Goal: Contribute content: Contribute content

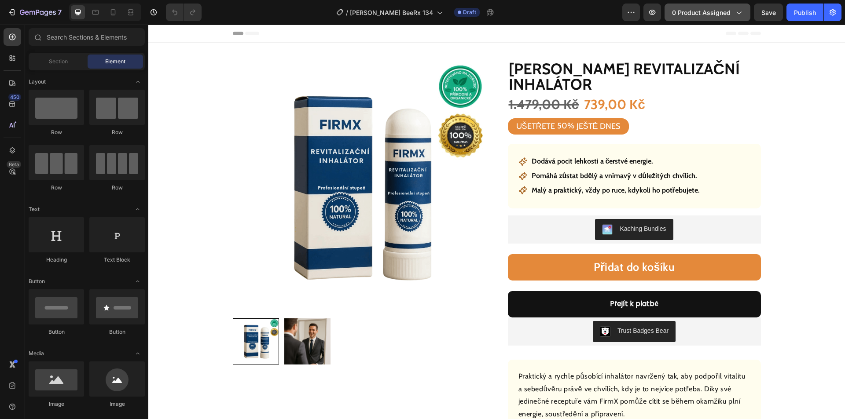
click at [704, 14] on span "0 product assigned" at bounding box center [701, 12] width 59 height 9
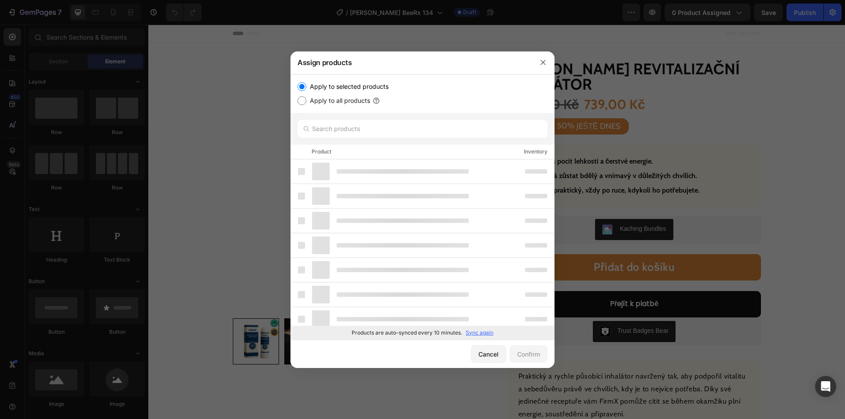
click at [476, 335] on p "Sync again" at bounding box center [479, 333] width 28 height 8
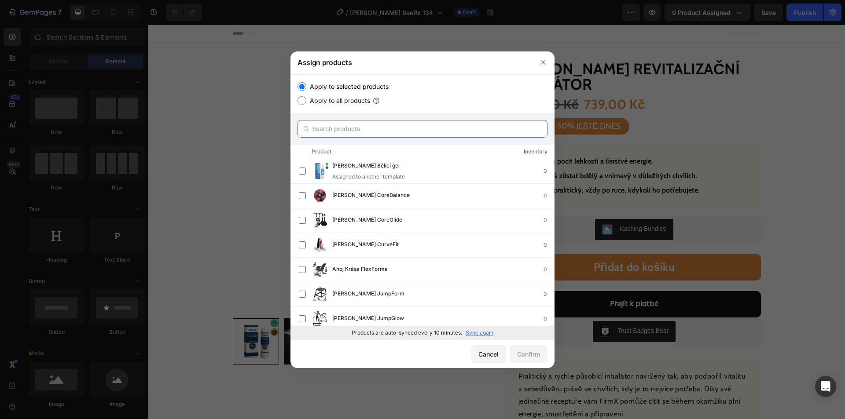
click at [390, 125] on input "text" at bounding box center [422, 129] width 250 height 18
paste input "[PERSON_NAME] Úlevový krém"
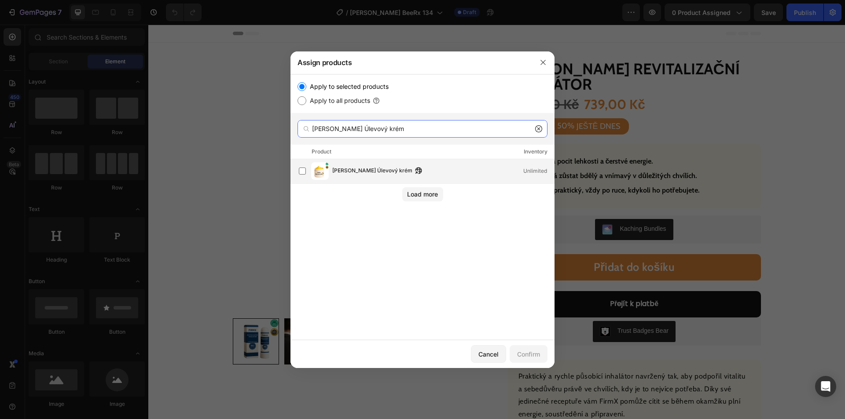
type input "[PERSON_NAME] Úlevový krém"
click at [359, 170] on span "[PERSON_NAME] Úlevový krém" at bounding box center [372, 171] width 80 height 10
click at [524, 352] on div "Confirm" at bounding box center [528, 354] width 23 height 9
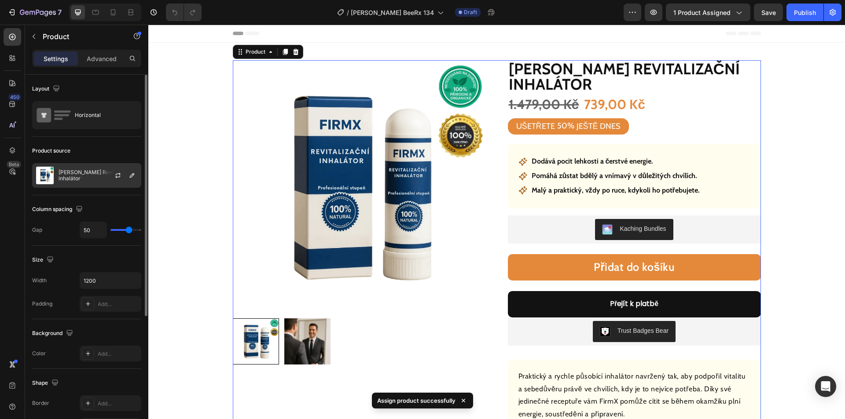
drag, startPoint x: 212, startPoint y: 203, endPoint x: 93, endPoint y: 175, distance: 121.7
click at [93, 174] on p "[PERSON_NAME] Revitalizační inhalátor" at bounding box center [98, 175] width 79 height 12
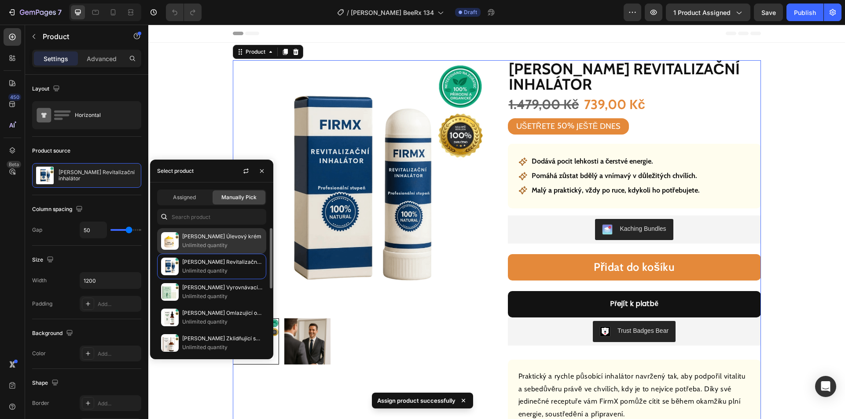
click at [194, 241] on p "[PERSON_NAME] Úlevový krém" at bounding box center [222, 236] width 80 height 9
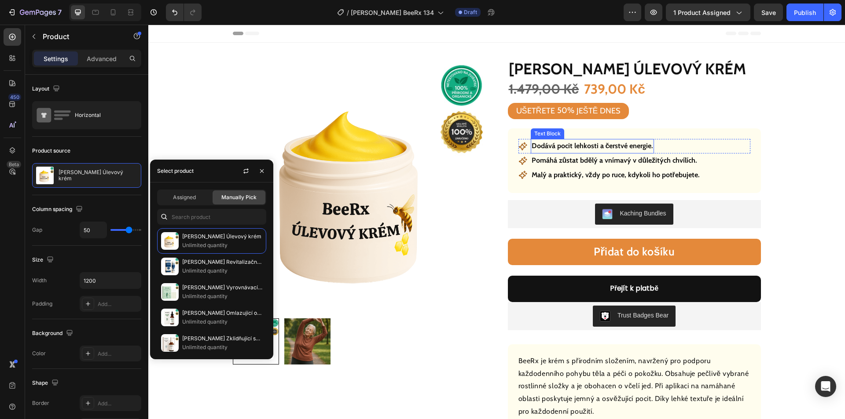
click at [585, 140] on p "Dodává pocit lehkosti a čerstvé energie." at bounding box center [592, 146] width 122 height 13
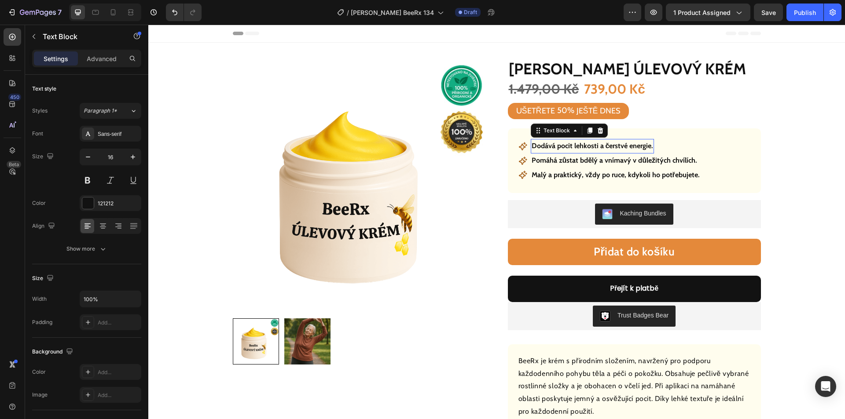
click at [580, 145] on p "Dodává pocit lehkosti a čerstvé energie." at bounding box center [592, 146] width 122 height 13
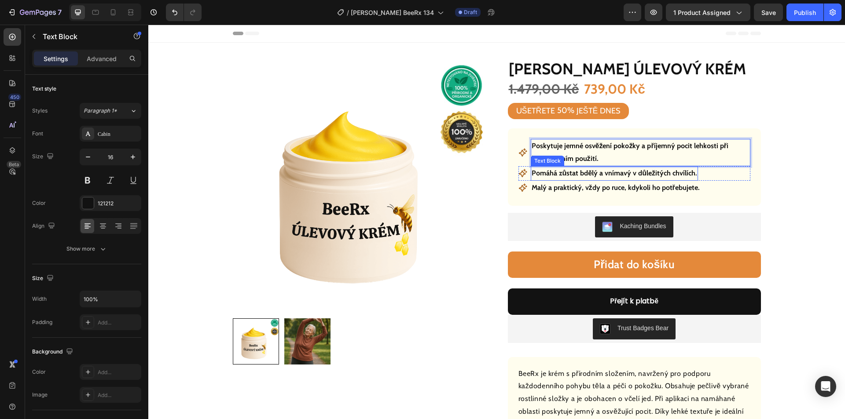
click at [602, 172] on p "Pomáhá zůstat bdělý a vnímavý v důležitých chvílích." at bounding box center [613, 173] width 165 height 13
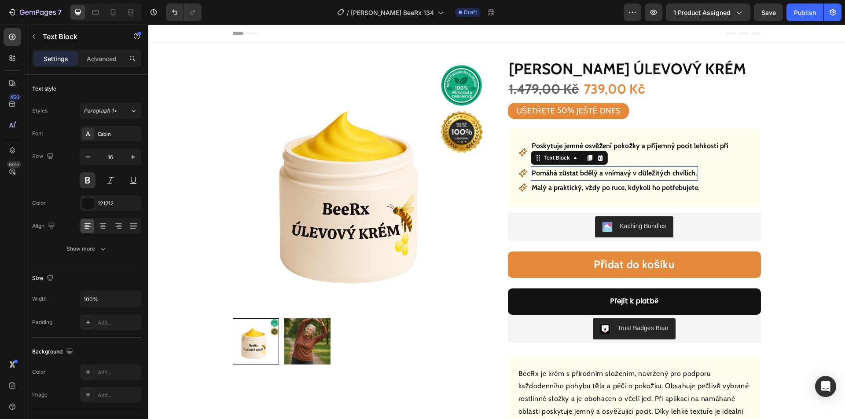
click at [602, 172] on p "Pomáhá zůstat bdělý a vnímavý v důležitých chvílích." at bounding box center [613, 173] width 165 height 13
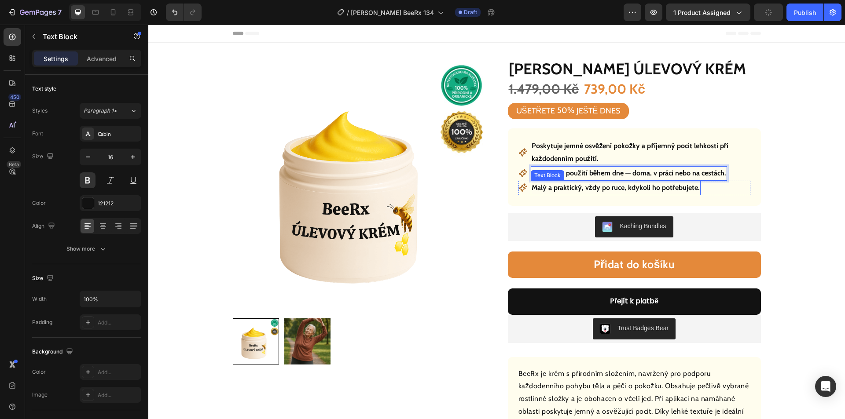
click at [580, 187] on p "Malý a praktický, vždy po ruce, kdykoli ho potřebujete." at bounding box center [615, 188] width 168 height 13
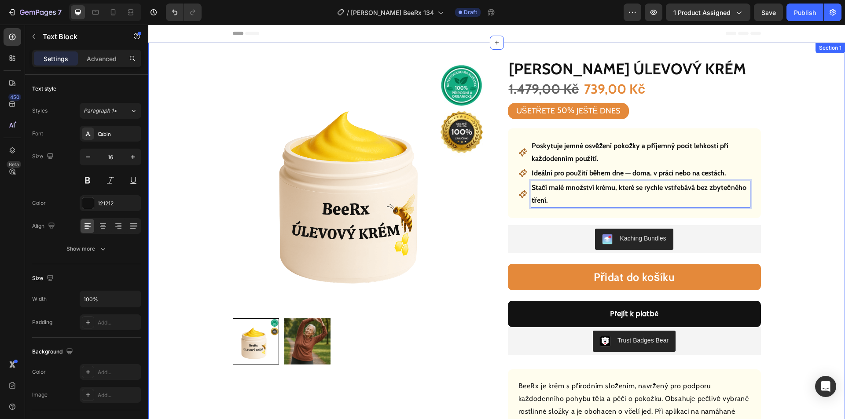
click at [828, 109] on div "Product Images Row Ahoj Krása Úlevový krém Product Title 1.479,00 Kč Product Pr…" at bounding box center [496, 354] width 696 height 623
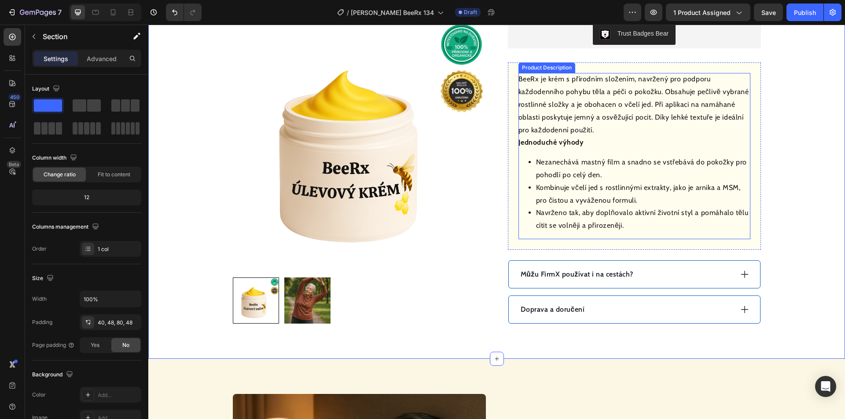
scroll to position [352, 0]
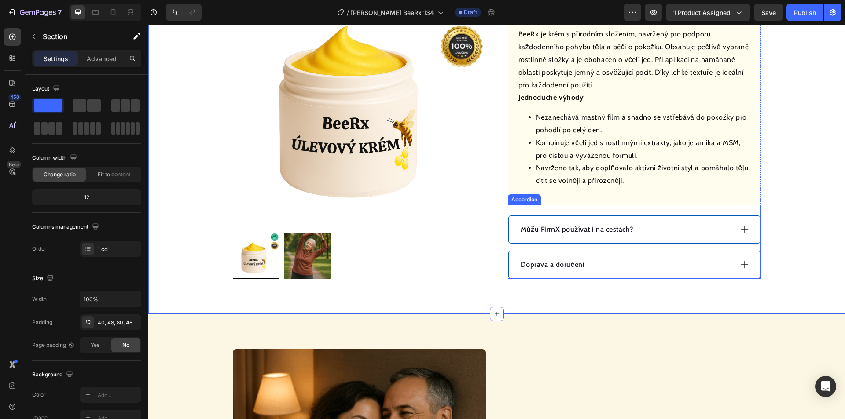
click at [660, 229] on div "Můžu FirmX používat i na cestách?" at bounding box center [625, 229] width 213 height 13
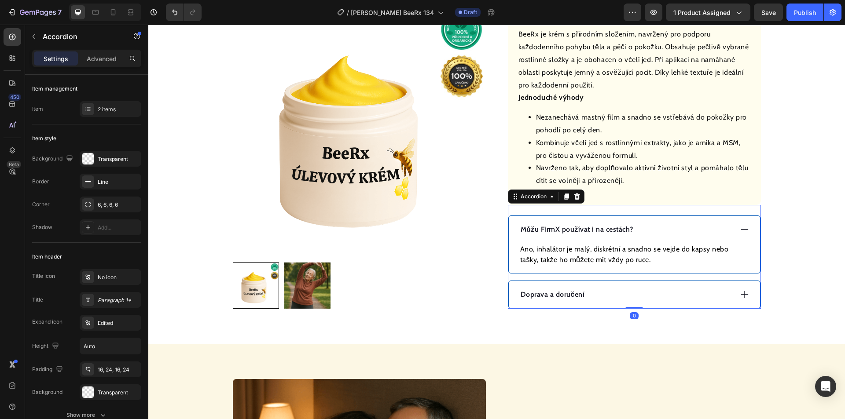
click at [660, 229] on div "Můžu FirmX používat i na cestách?" at bounding box center [625, 229] width 213 height 13
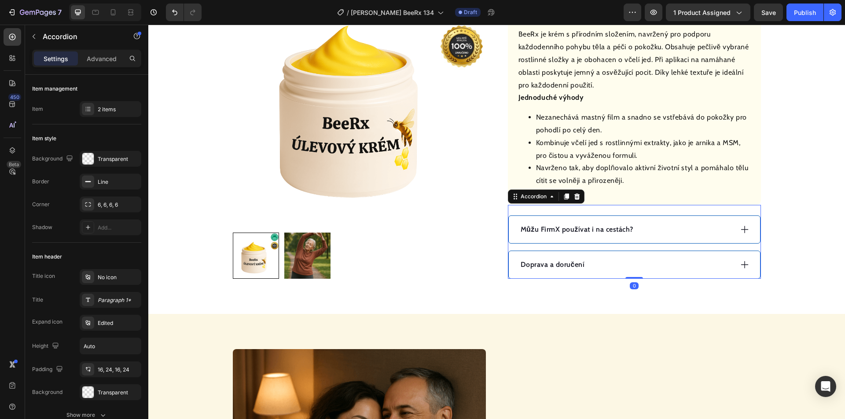
click at [630, 269] on div "Doprava a doručení" at bounding box center [625, 264] width 213 height 13
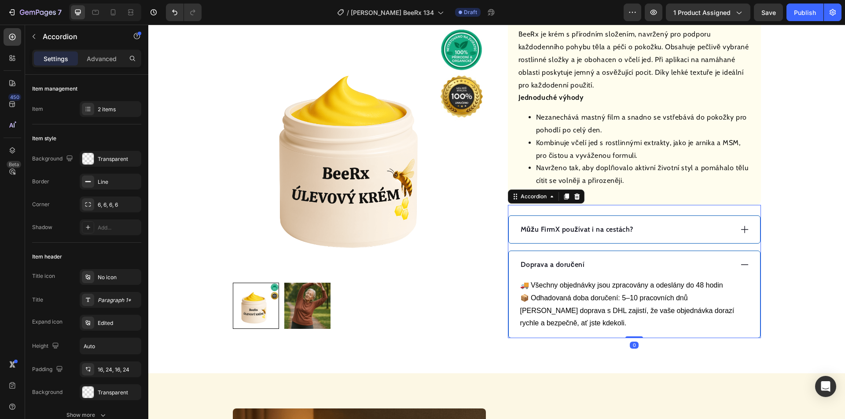
click at [630, 269] on div "Doprava a doručení" at bounding box center [625, 264] width 213 height 13
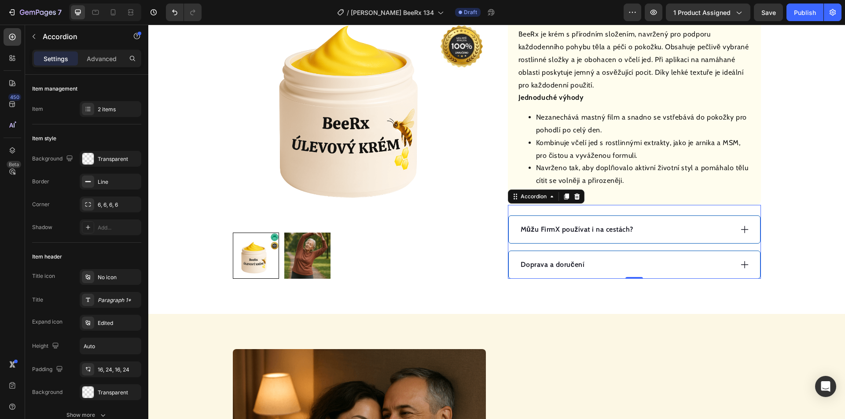
click at [673, 226] on div "Můžu FirmX používat i na cestách?" at bounding box center [625, 229] width 213 height 13
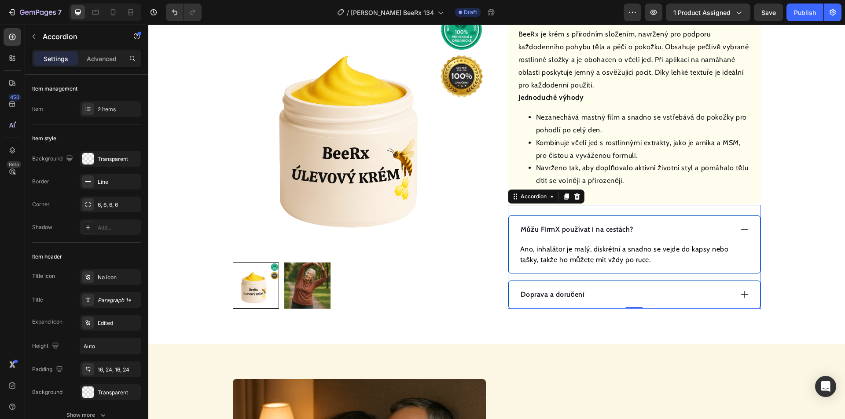
click at [585, 229] on p "Můžu FirmX používat i na cestách?" at bounding box center [576, 229] width 113 height 11
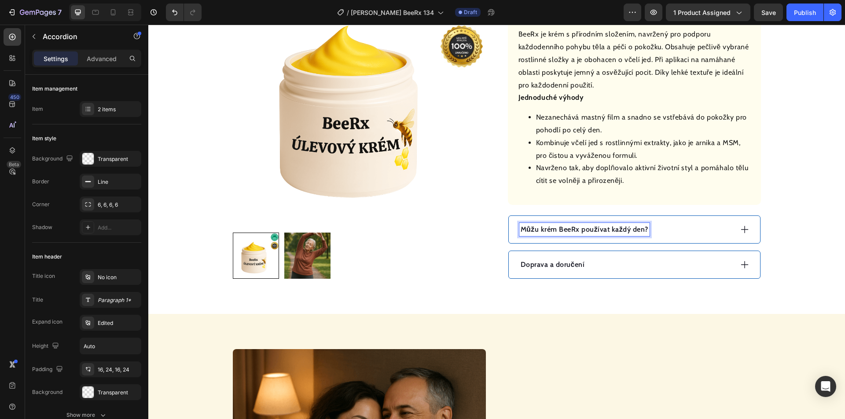
click at [682, 233] on div "Můžu krém BeeRx používat každý den?" at bounding box center [625, 229] width 213 height 13
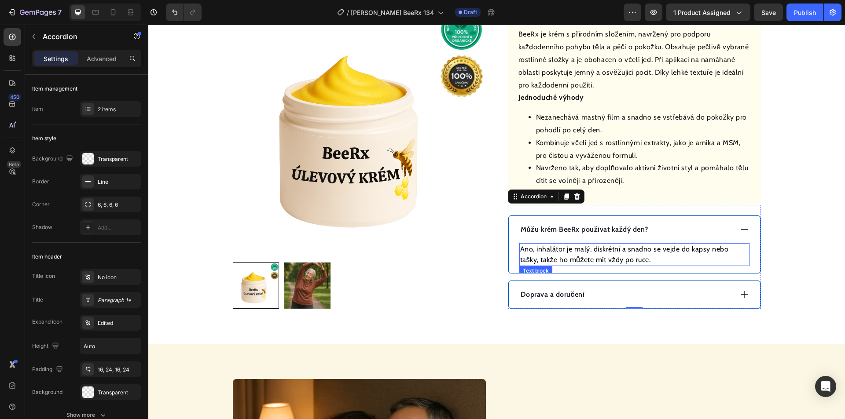
click at [578, 248] on p "Ano, inhalátor je malý, diskrétní a snadno se vejde do kapsy nebo tašky, takže …" at bounding box center [634, 254] width 228 height 21
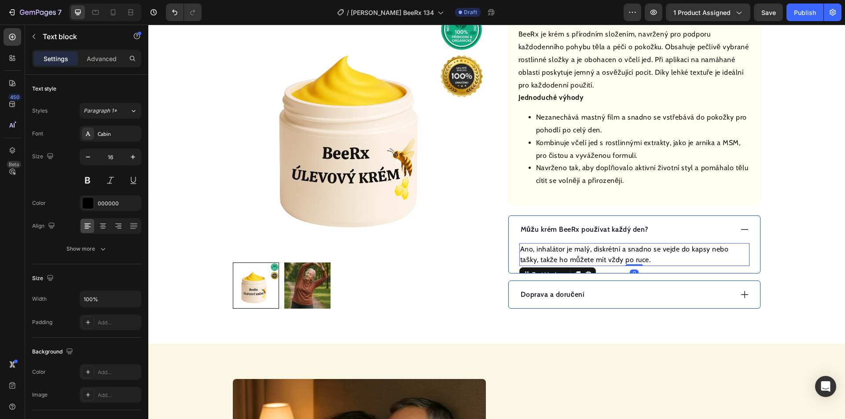
click at [576, 249] on p "Ano, inhalátor je malý, diskrétní a snadno se vejde do kapsy nebo tašky, takže …" at bounding box center [634, 254] width 228 height 21
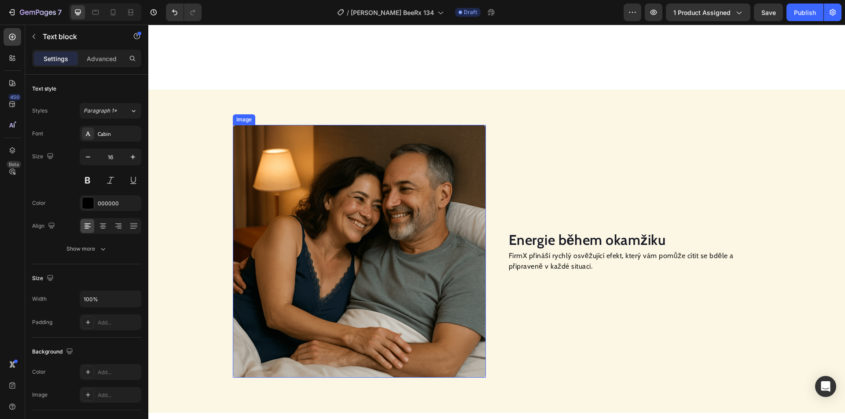
scroll to position [748, 0]
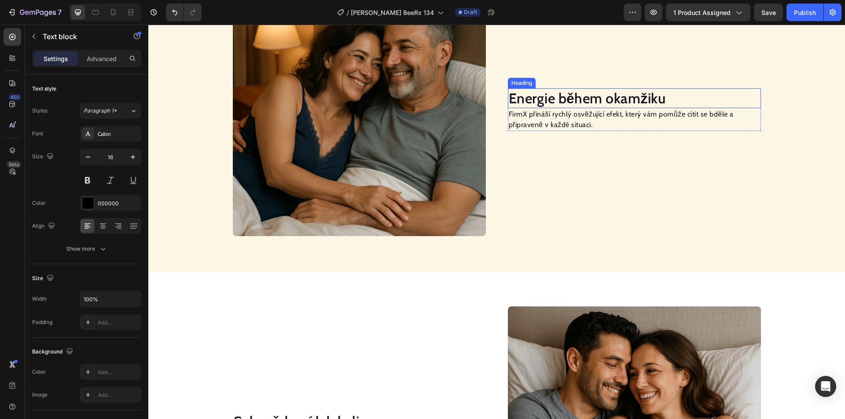
click at [560, 93] on h2 "Energie během okamžiku" at bounding box center [634, 98] width 253 height 20
click at [554, 101] on h2 "Energie během okamžiku" at bounding box center [634, 98] width 253 height 20
click at [556, 101] on p "Energie během okamžiku" at bounding box center [634, 98] width 251 height 18
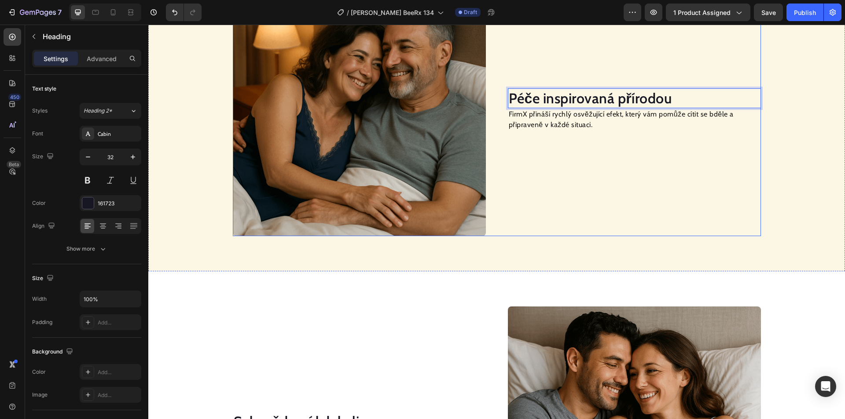
click at [557, 123] on p "FirmX přináší rychlý osvěžující efekt, který vám pomůže cítit se bděle a připra…" at bounding box center [634, 119] width 251 height 21
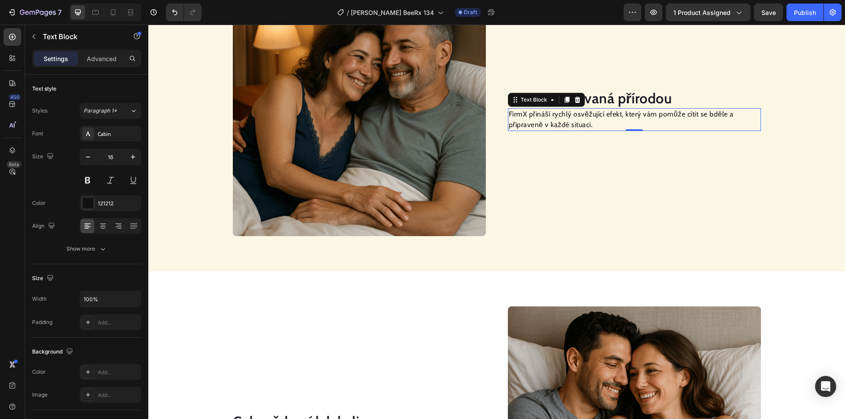
click at [558, 122] on p "FirmX přináší rychlý osvěžující efekt, který vám pomůže cítit se bděle a připra…" at bounding box center [634, 119] width 251 height 21
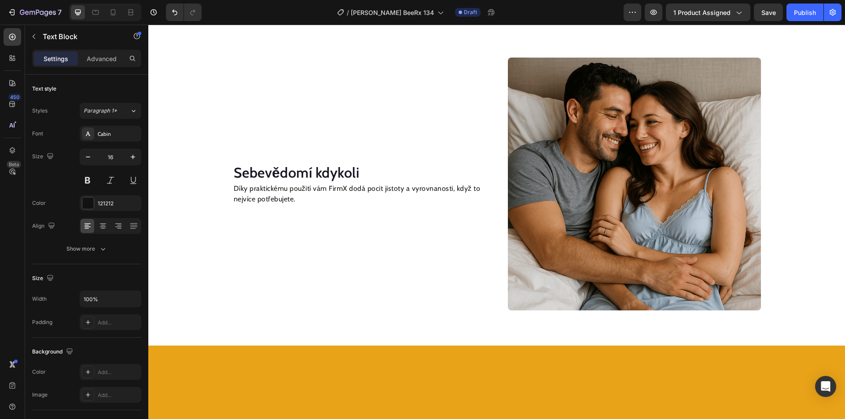
scroll to position [1007, 0]
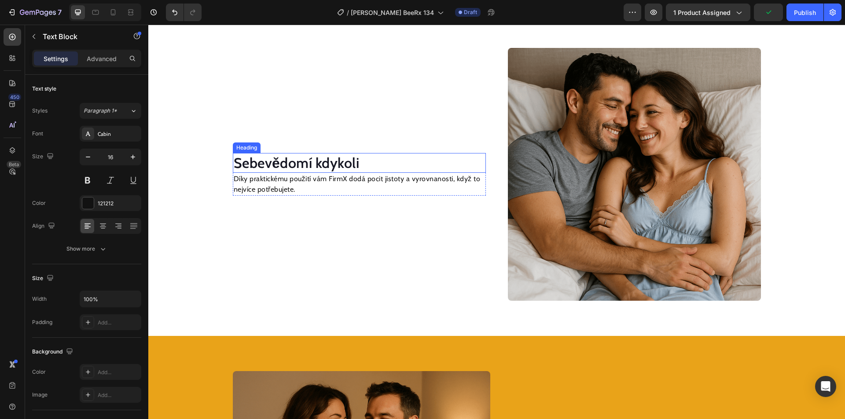
click at [292, 164] on h2 "Sebevědomí kdykoli" at bounding box center [359, 163] width 253 height 20
click at [271, 191] on p "Díky praktickému použití vám FirmX dodá pocit jistoty a vyrovnanosti, když to n…" at bounding box center [359, 184] width 251 height 21
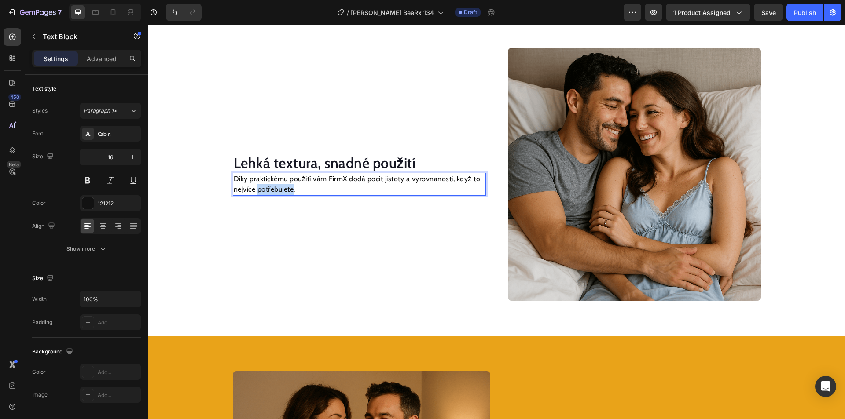
click at [271, 191] on p "Díky praktickému použití vám FirmX dodá pocit jistoty a vyrovnanosti, když to n…" at bounding box center [359, 184] width 251 height 21
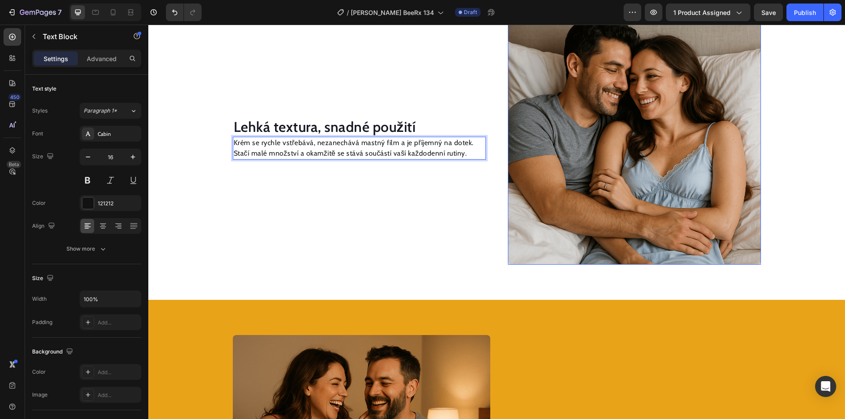
scroll to position [1227, 0]
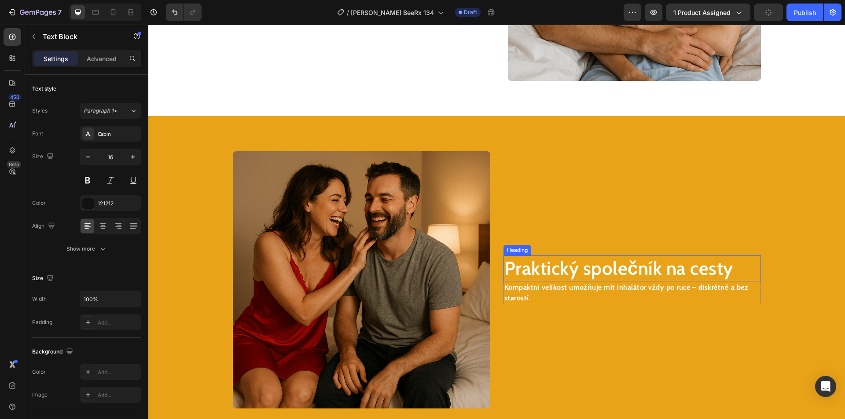
click at [543, 265] on h2 "Praktický společník na cesty" at bounding box center [631, 269] width 257 height 26
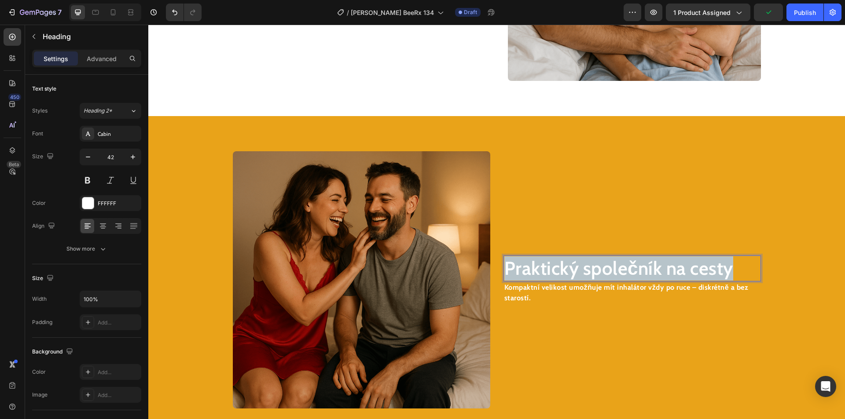
scroll to position [1215, 0]
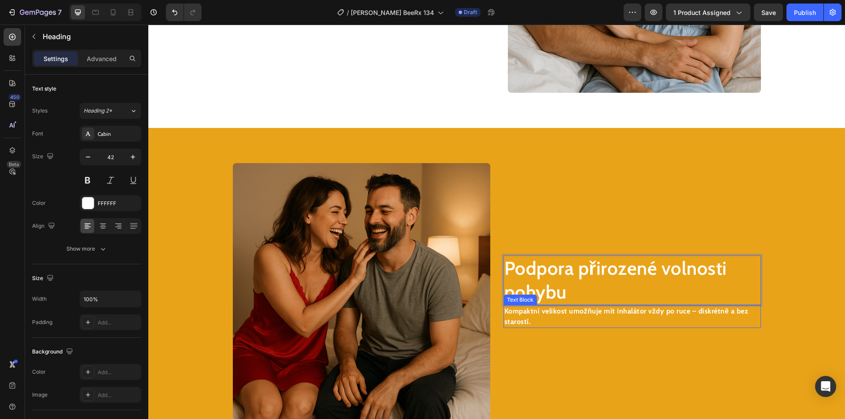
click at [531, 313] on strong "Kompaktní velikost umožňuje mít inhalátor vždy po ruce – diskrétně a bez staros…" at bounding box center [626, 316] width 244 height 19
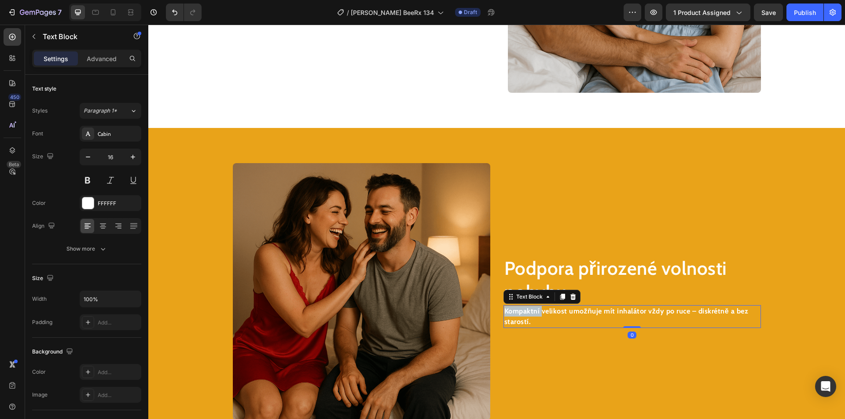
click at [531, 312] on strong "Kompaktní velikost umožňuje mít inhalátor vždy po ruce – diskrétně a bez staros…" at bounding box center [626, 316] width 244 height 19
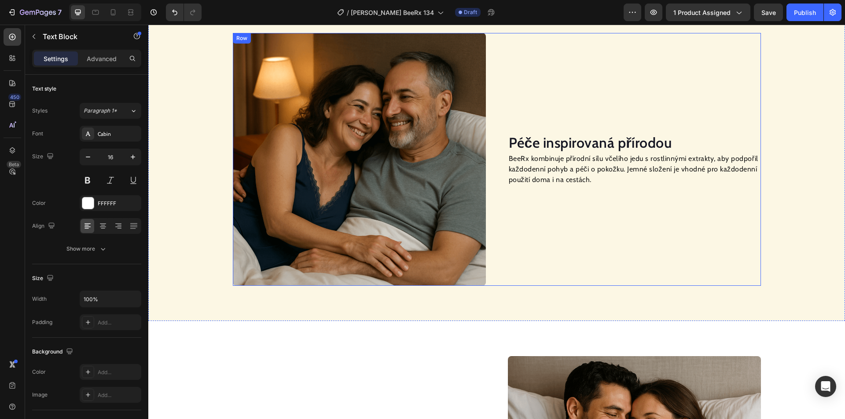
scroll to position [687, 0]
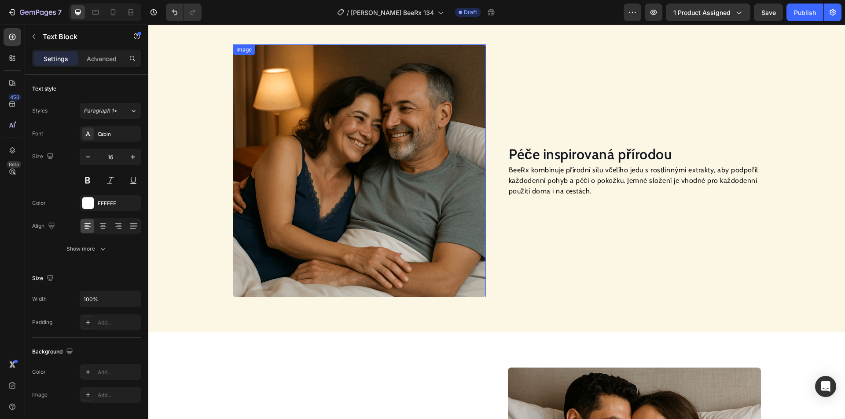
click at [396, 202] on img at bounding box center [359, 170] width 253 height 253
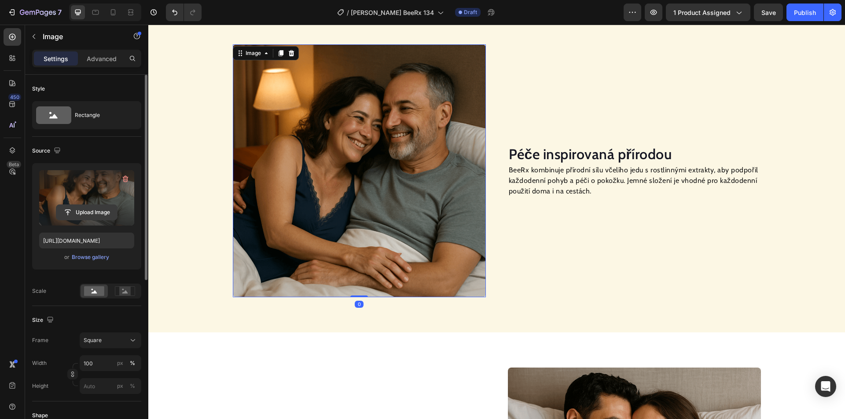
click at [92, 212] on input "file" at bounding box center [86, 212] width 61 height 15
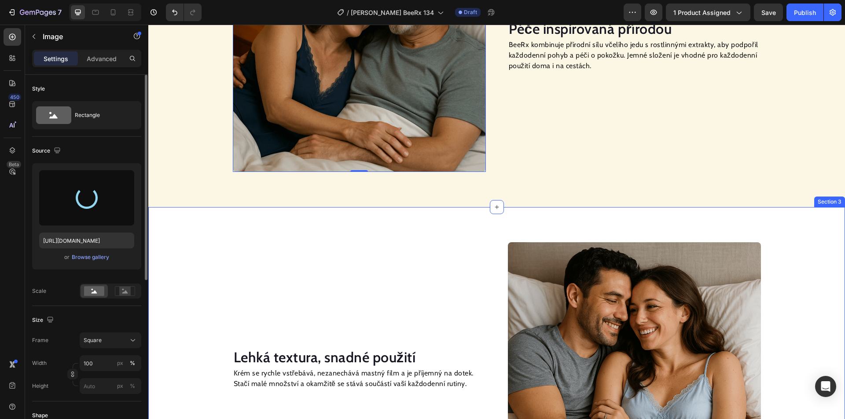
scroll to position [819, 0]
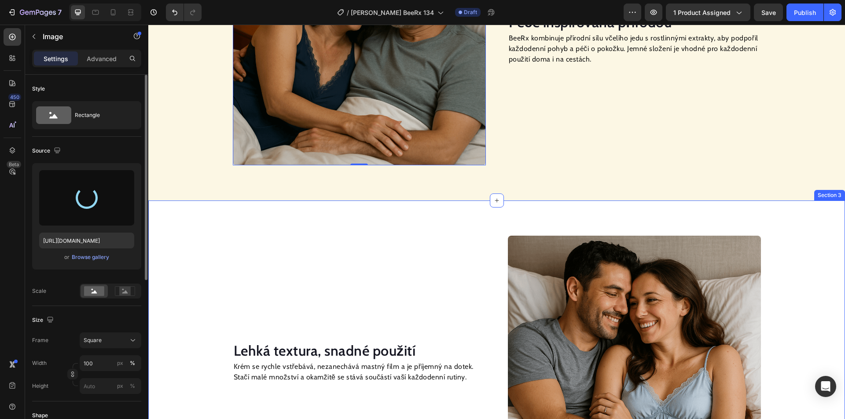
type input "[URL][DOMAIN_NAME]"
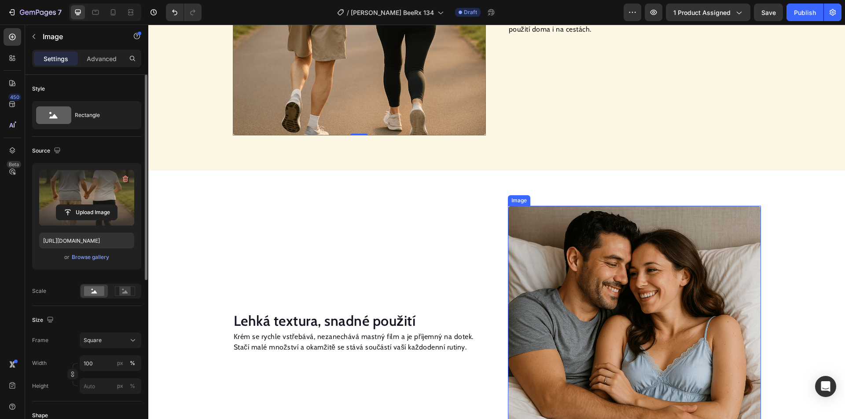
click at [592, 268] on img at bounding box center [634, 332] width 253 height 253
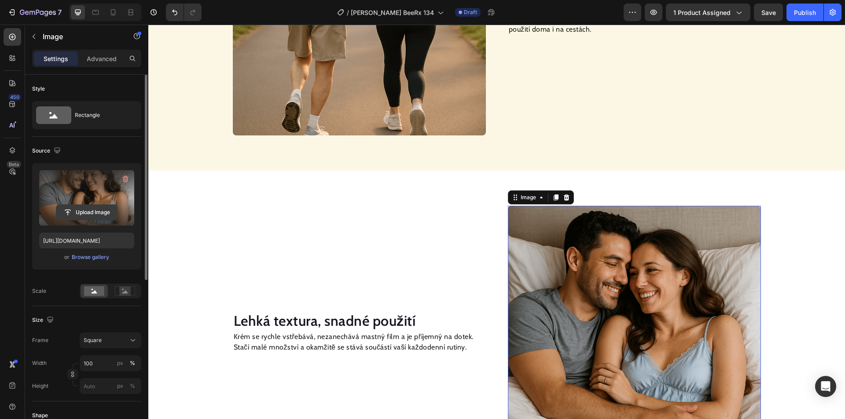
click at [73, 213] on input "file" at bounding box center [86, 212] width 61 height 15
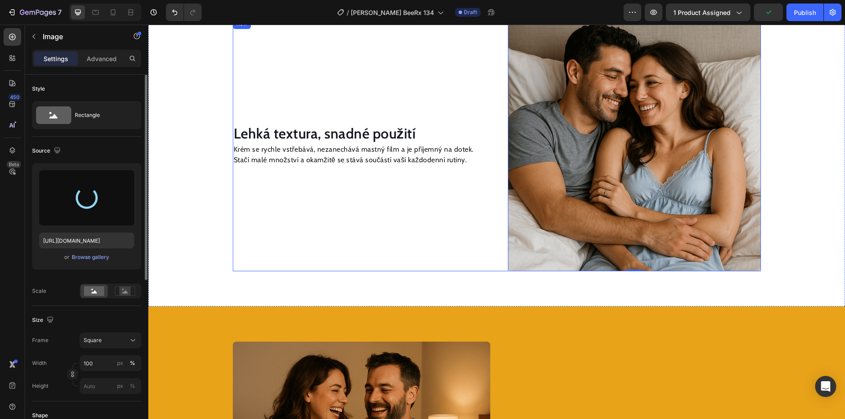
scroll to position [1039, 0]
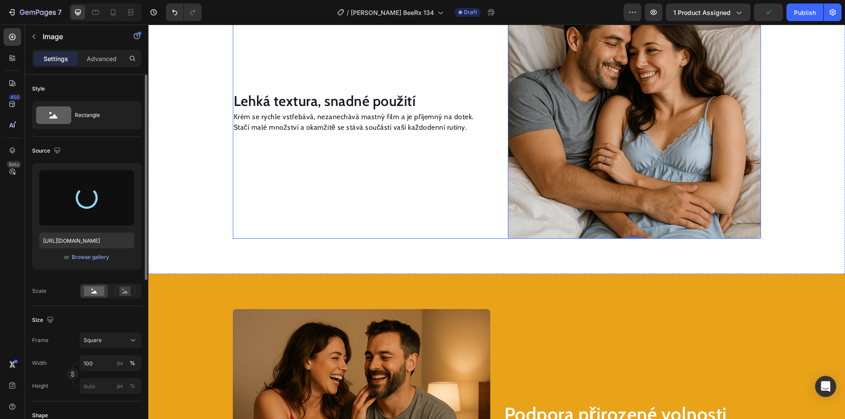
type input "[URL][DOMAIN_NAME]"
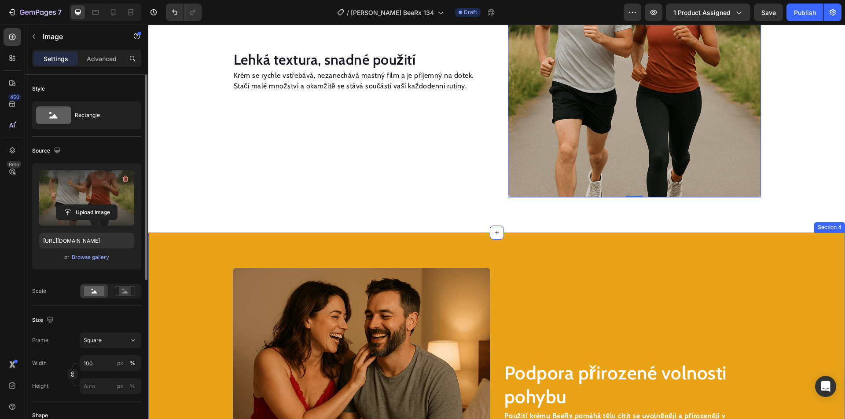
scroll to position [1171, 0]
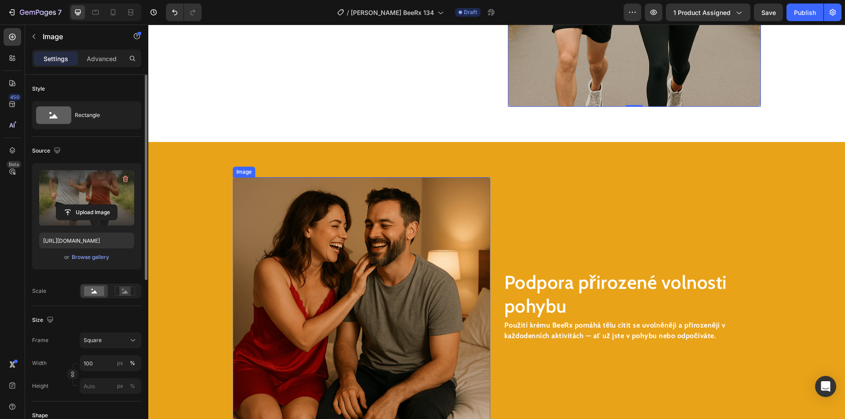
click at [382, 269] on img at bounding box center [361, 305] width 257 height 257
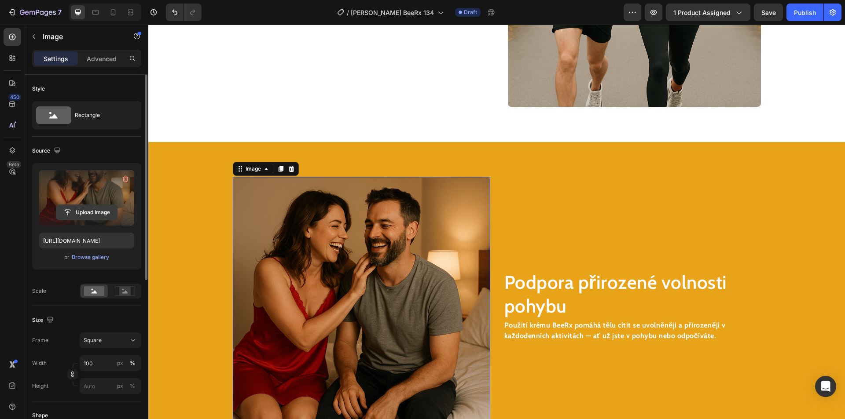
click at [75, 211] on input "file" at bounding box center [86, 212] width 61 height 15
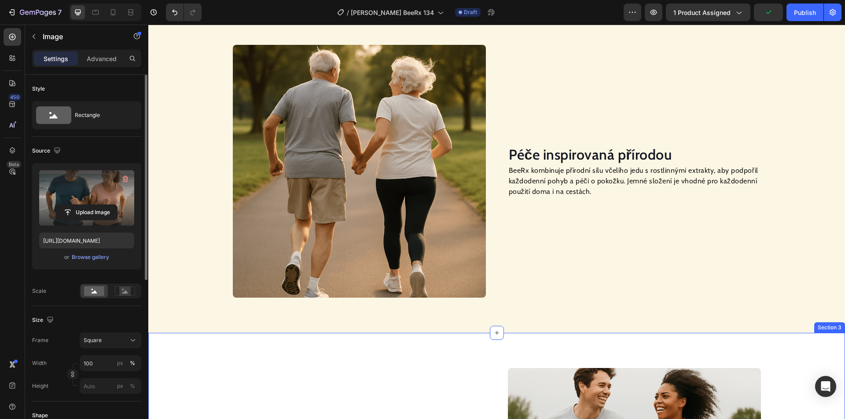
scroll to position [643, 0]
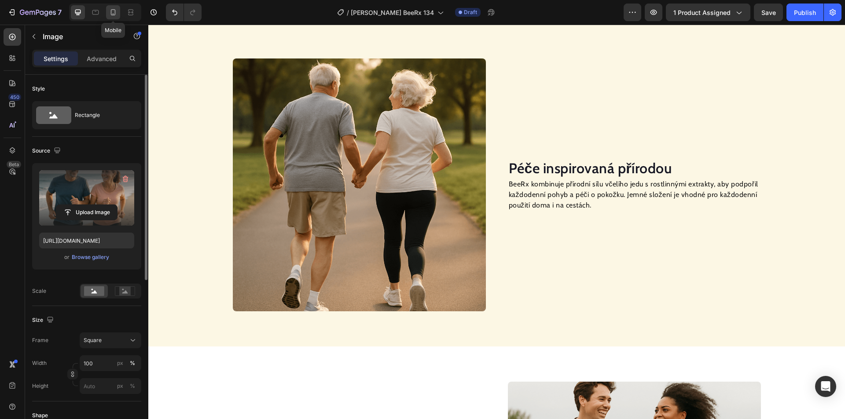
click at [115, 10] on icon at bounding box center [113, 12] width 5 height 6
type input "[URL][DOMAIN_NAME]"
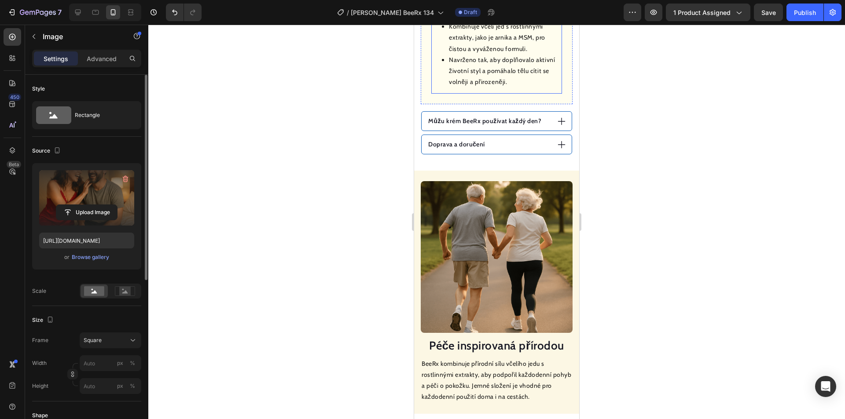
scroll to position [704, 0]
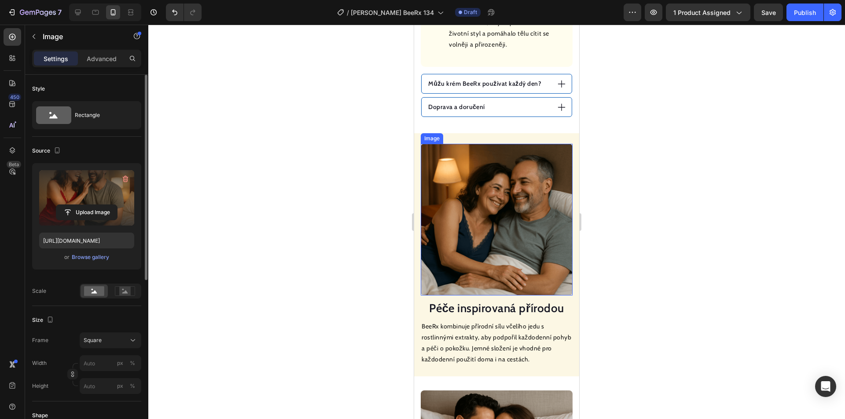
click at [497, 196] on img at bounding box center [497, 220] width 152 height 152
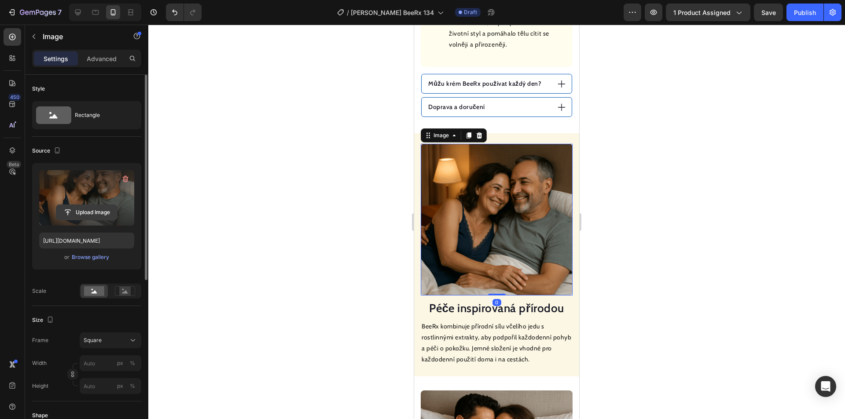
click at [95, 212] on input "file" at bounding box center [86, 212] width 61 height 15
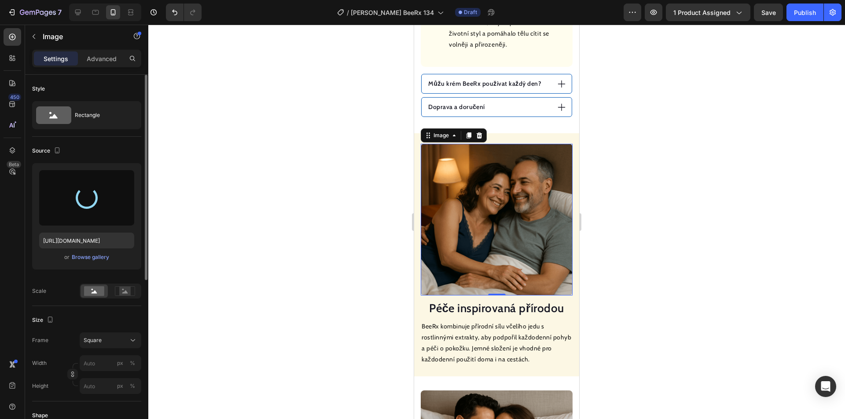
type input "[URL][DOMAIN_NAME]"
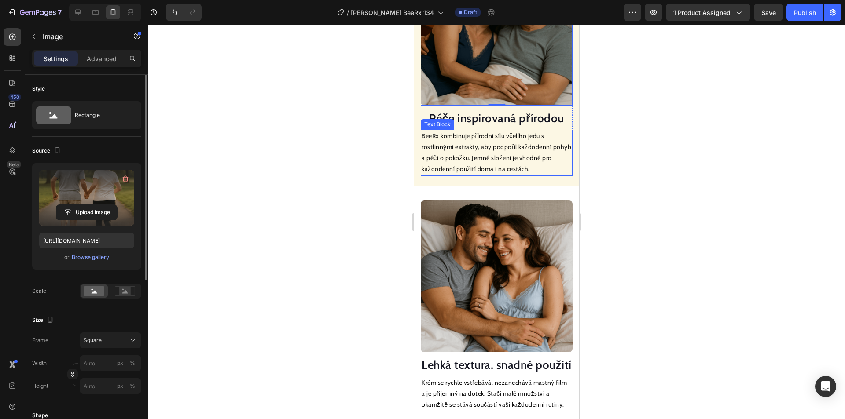
scroll to position [924, 0]
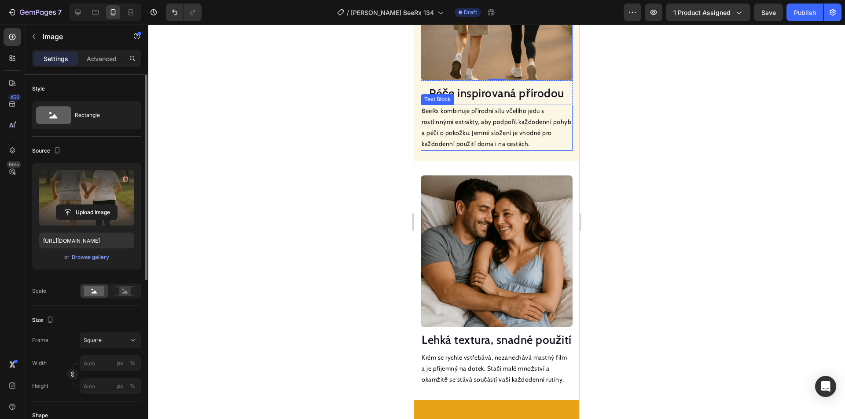
click at [497, 207] on img at bounding box center [497, 252] width 152 height 152
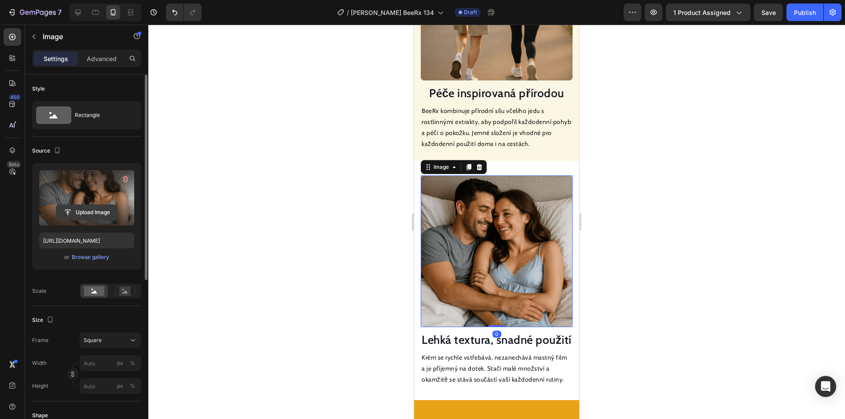
click at [87, 209] on input "file" at bounding box center [86, 212] width 61 height 15
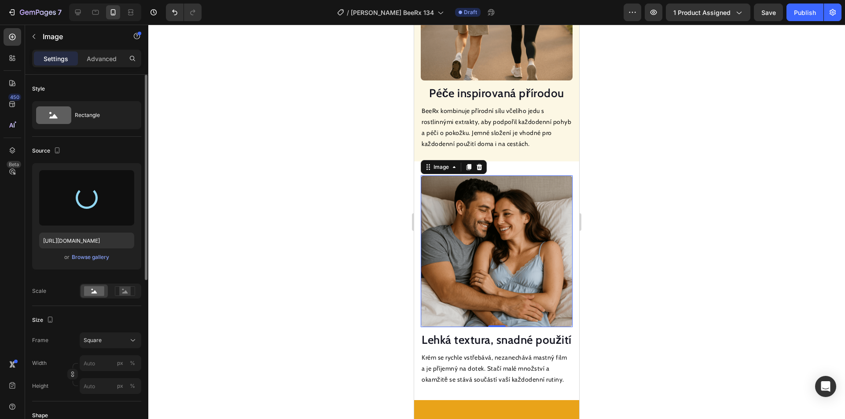
type input "[URL][DOMAIN_NAME]"
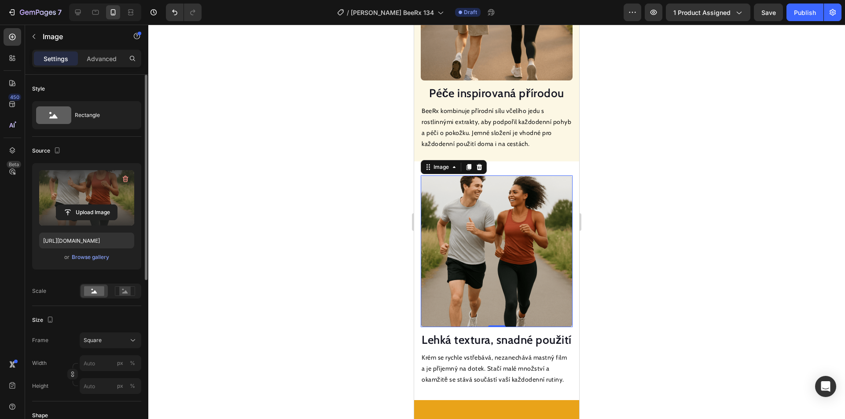
click at [235, 187] on div at bounding box center [496, 222] width 696 height 395
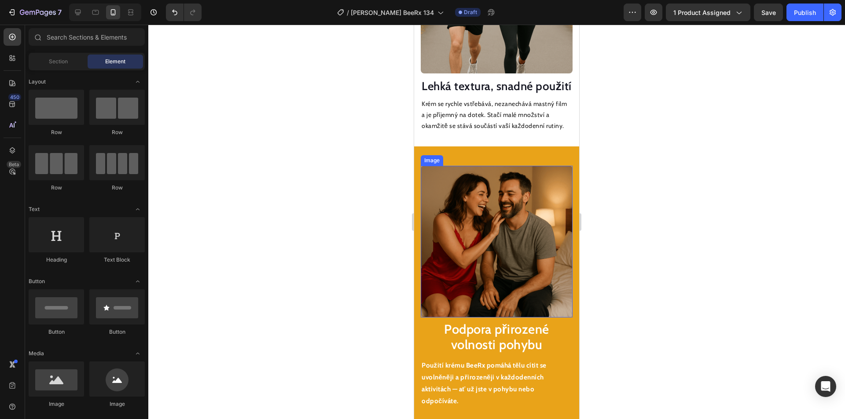
scroll to position [1276, 0]
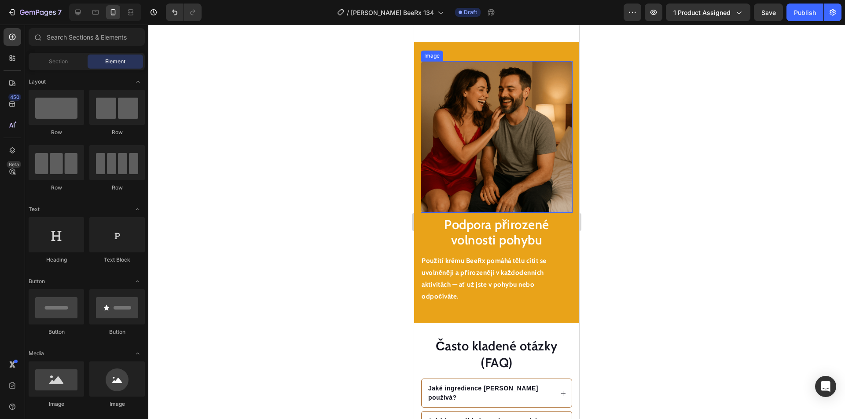
click at [495, 156] on img at bounding box center [497, 137] width 152 height 152
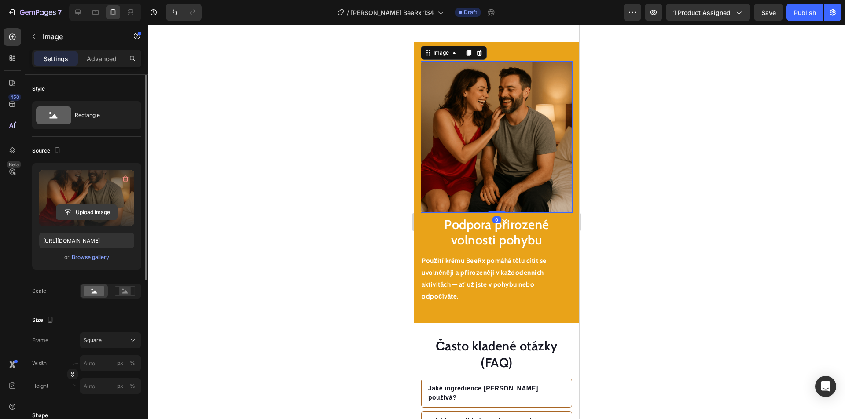
click at [84, 210] on input "file" at bounding box center [86, 212] width 61 height 15
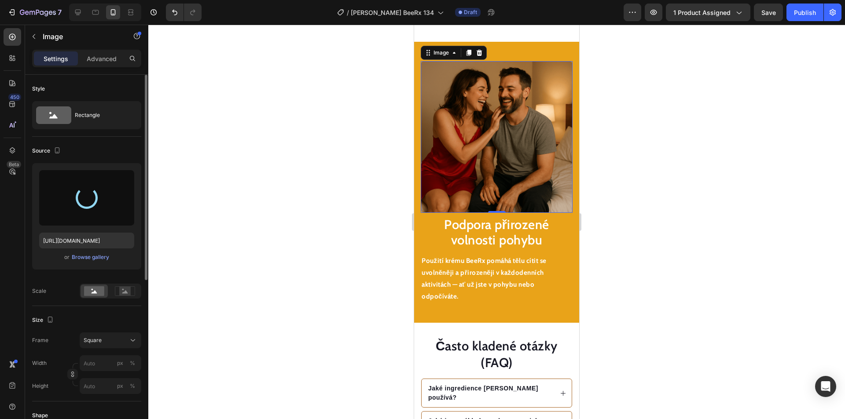
type input "[URL][DOMAIN_NAME]"
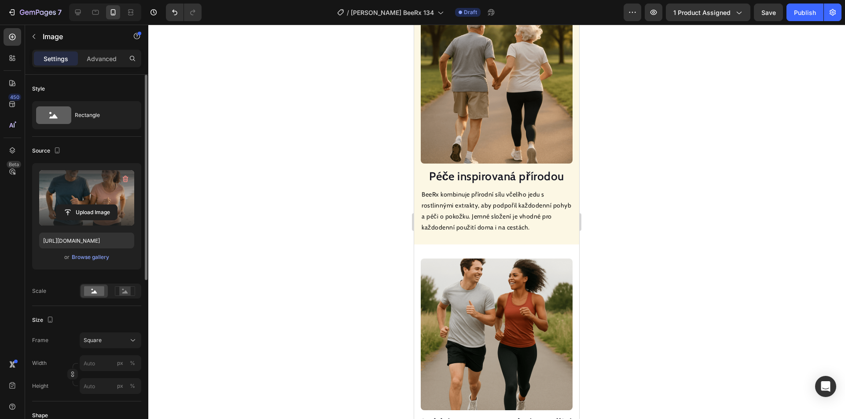
scroll to position [616, 0]
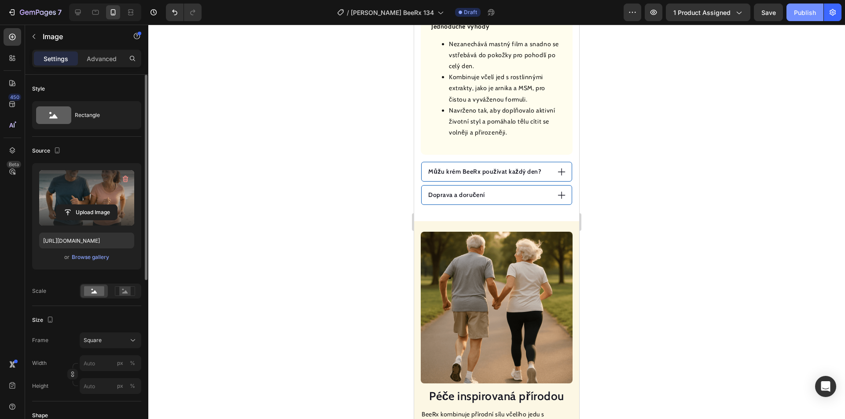
click at [804, 14] on div "Publish" at bounding box center [805, 12] width 22 height 9
